Goal: Find specific page/section: Find specific page/section

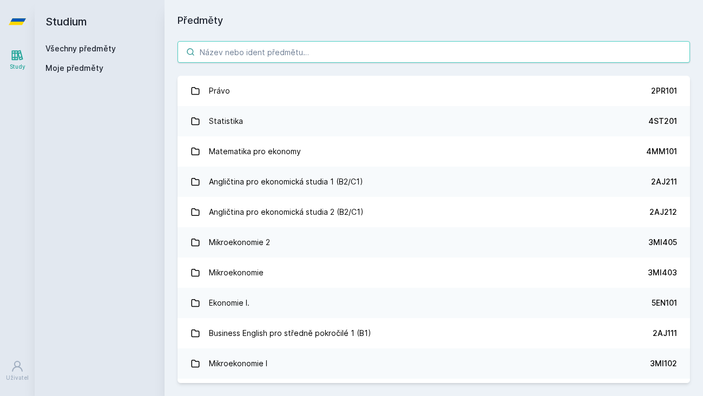
click at [271, 46] on input "search" at bounding box center [434, 52] width 513 height 22
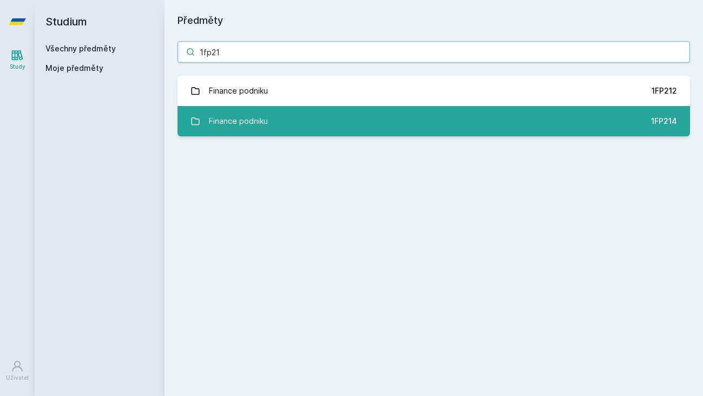
type input "1fp21"
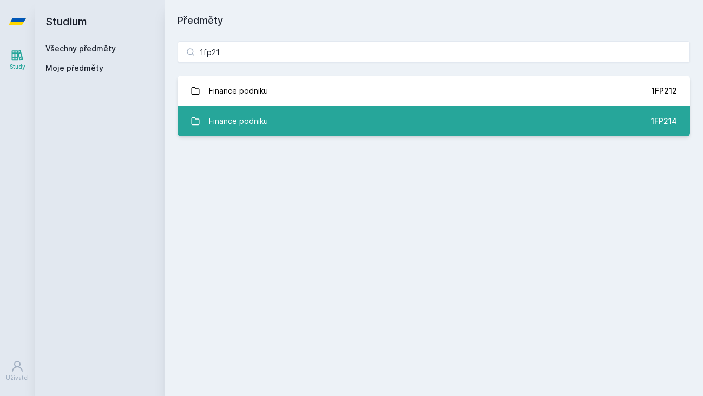
click at [317, 115] on link "Finance podniku 1FP214" at bounding box center [434, 121] width 513 height 30
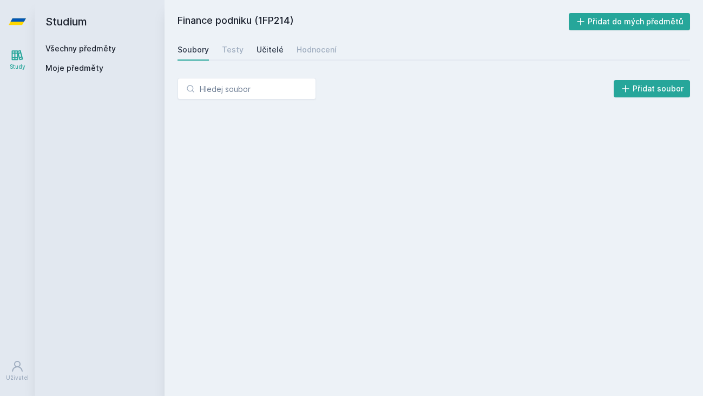
click at [276, 48] on div "Učitelé" at bounding box center [270, 49] width 27 height 11
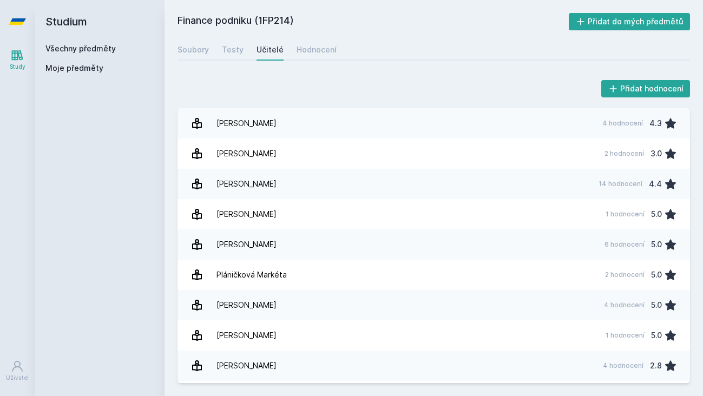
scroll to position [222, 0]
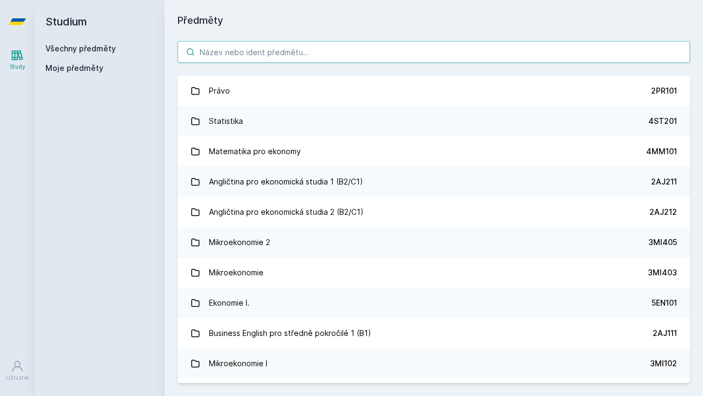
click at [217, 49] on input "search" at bounding box center [434, 52] width 513 height 22
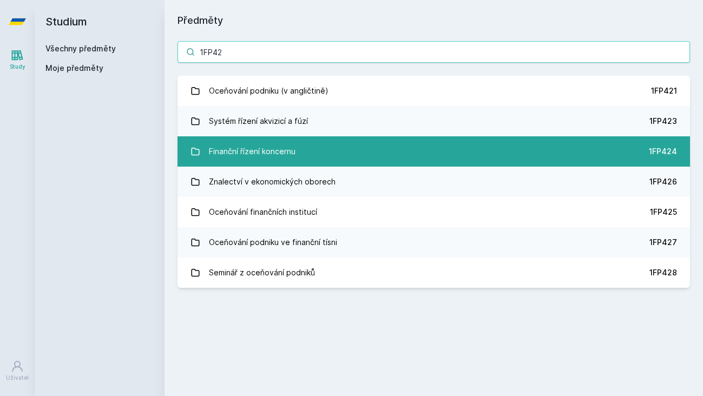
type input "1FP42"
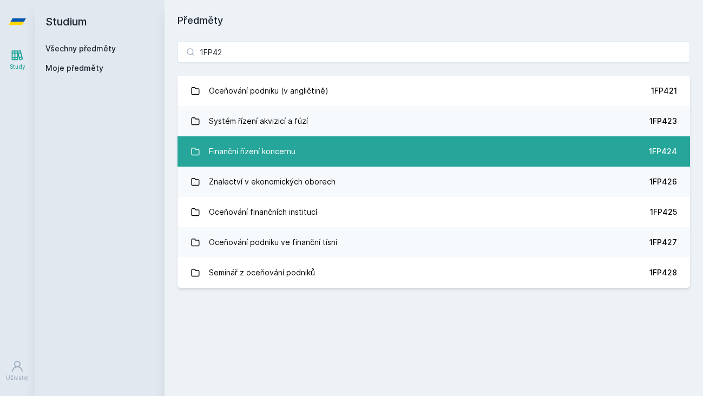
click at [269, 153] on div "Finanční řízení koncernu" at bounding box center [252, 152] width 87 height 22
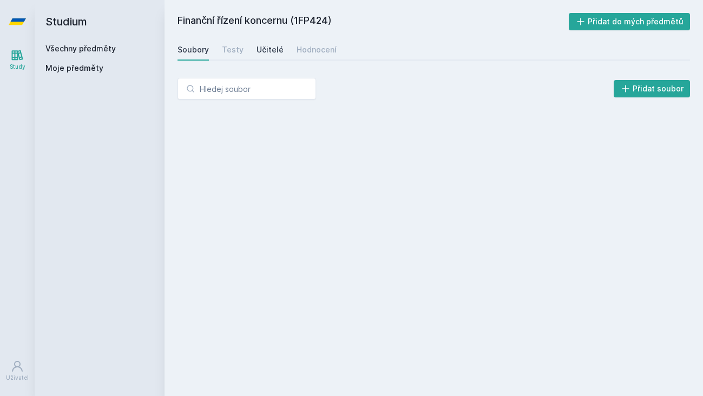
click at [274, 53] on div "Učitelé" at bounding box center [270, 49] width 27 height 11
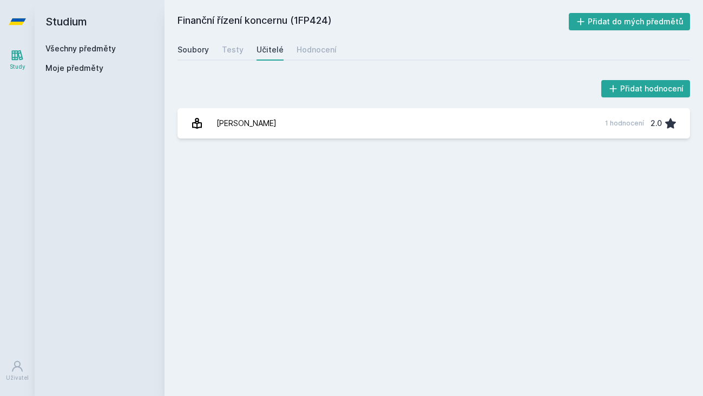
click at [179, 55] on link "Soubory" at bounding box center [193, 50] width 31 height 22
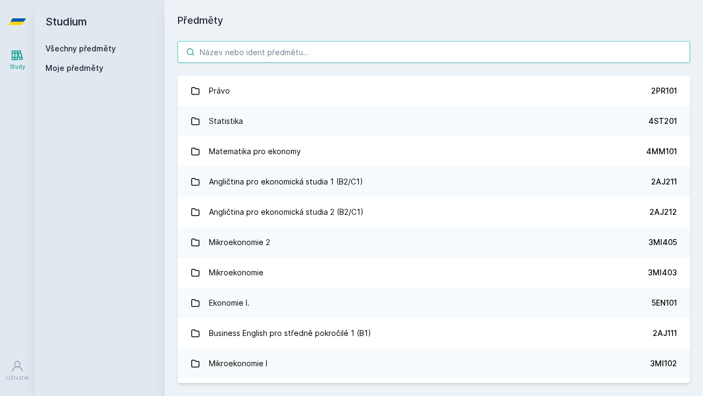
click at [235, 53] on input "search" at bounding box center [434, 52] width 513 height 22
